Goal: Task Accomplishment & Management: Use online tool/utility

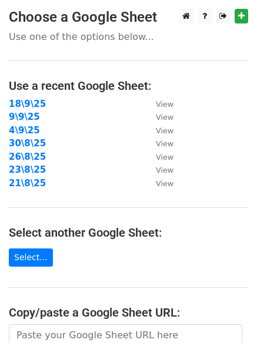
scroll to position [204, 0]
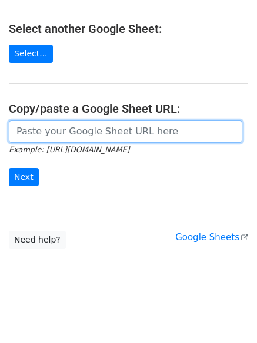
click at [85, 130] on input "url" at bounding box center [125, 131] width 233 height 22
paste input "https://docs.google.com/spreadsheets/d/1jsm3pNov0lMbxcX8Lft9j-TYj9NCiV7oFkN-mMV…"
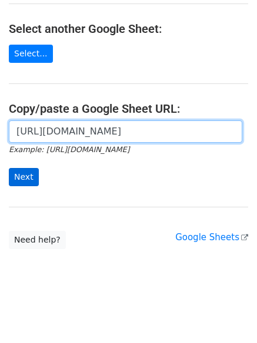
scroll to position [0, 249]
type input "https://docs.google.com/spreadsheets/d/1jsm3pNov0lMbxcX8Lft9j-TYj9NCiV7oFkN-mMV…"
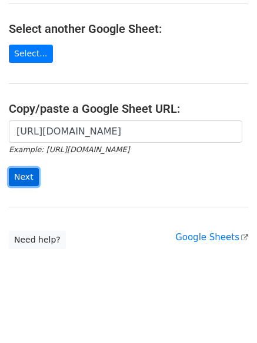
scroll to position [0, 0]
click at [15, 179] on input "Next" at bounding box center [24, 177] width 30 height 18
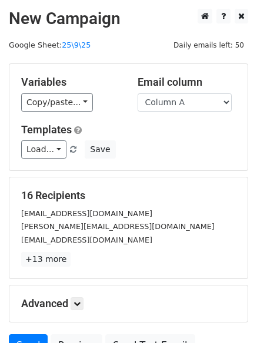
click at [63, 91] on div "Variables Copy/paste... {{Column A}} {{Column B}}" at bounding box center [70, 94] width 116 height 36
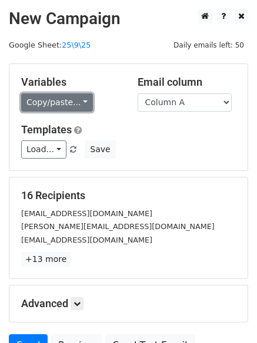
click at [63, 101] on link "Copy/paste..." at bounding box center [57, 102] width 72 height 18
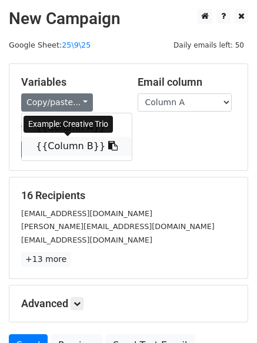
click at [58, 139] on link "{{Column B}}" at bounding box center [77, 146] width 110 height 19
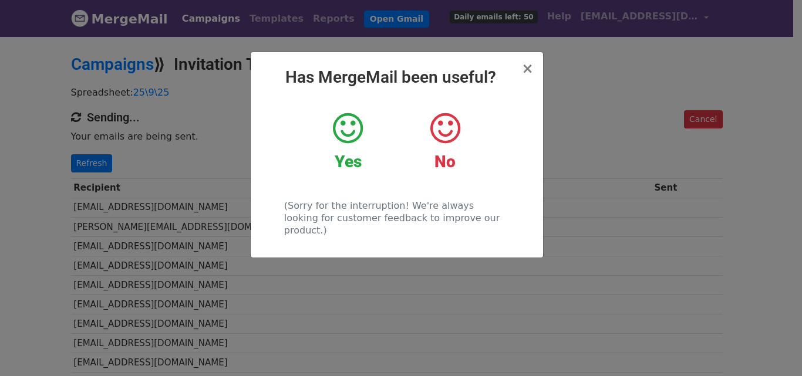
click at [610, 122] on div "× Has MergeMail been useful? Yes No (Sorry for the interruption! We're always l…" at bounding box center [401, 205] width 802 height 341
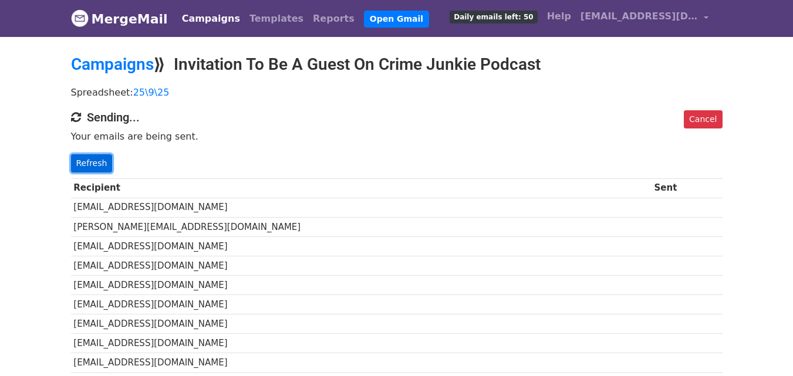
click at [89, 162] on link "Refresh" at bounding box center [92, 163] width 42 height 18
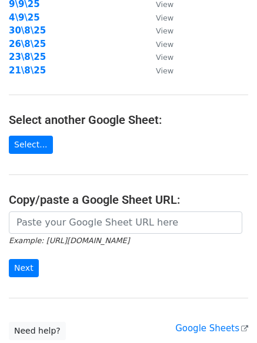
scroll to position [204, 0]
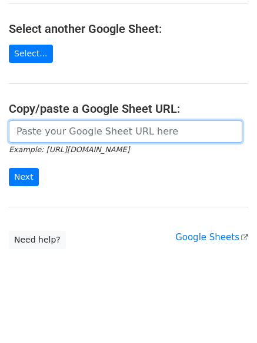
click at [81, 140] on input "url" at bounding box center [125, 131] width 233 height 22
paste input "[URL][DOMAIN_NAME]"
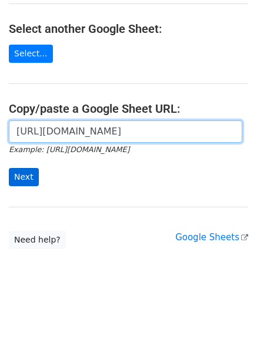
scroll to position [0, 249]
type input "[URL][DOMAIN_NAME]"
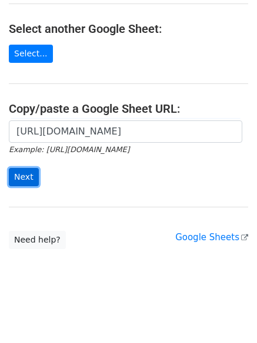
click at [21, 175] on input "Next" at bounding box center [24, 177] width 30 height 18
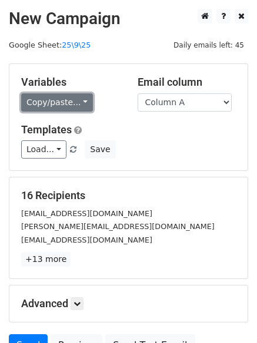
click at [72, 105] on link "Copy/paste..." at bounding box center [57, 102] width 72 height 18
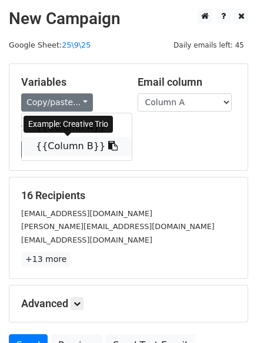
click at [63, 139] on link "{{Column B}}" at bounding box center [77, 146] width 110 height 19
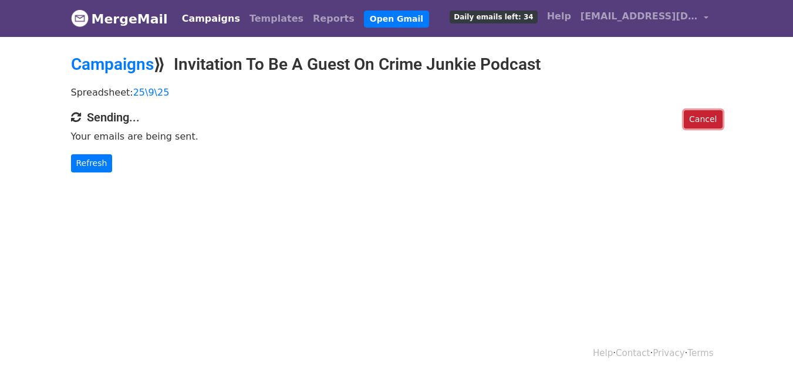
click at [702, 112] on link "Cancel" at bounding box center [703, 119] width 38 height 18
